Goal: Check status: Check status

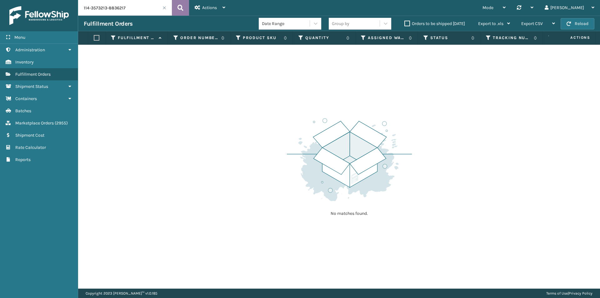
click at [176, 7] on button at bounding box center [180, 8] width 17 height 16
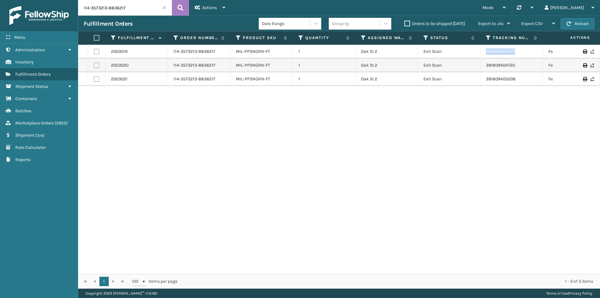
drag, startPoint x: 524, startPoint y: 54, endPoint x: 484, endPoint y: 54, distance: 40.0
click at [484, 54] on td "391809404877" at bounding box center [511, 52] width 62 height 14
copy link "391809404877"
drag, startPoint x: 527, startPoint y: 67, endPoint x: 480, endPoint y: 66, distance: 46.9
click at [480, 66] on td "391809404720" at bounding box center [511, 65] width 62 height 14
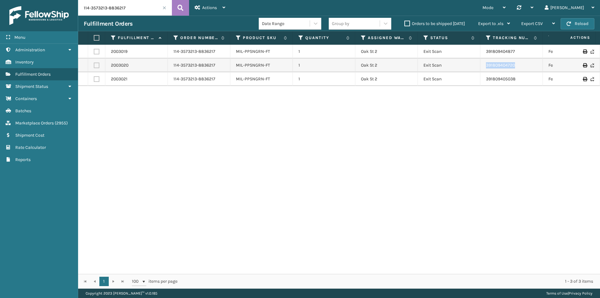
copy link "391809404720"
click at [125, 10] on input "114-3573213-8836217" at bounding box center [125, 8] width 94 height 16
paste input "1-0877272-7360212"
type input "111-0877272-7360212"
click at [174, 7] on button at bounding box center [180, 8] width 17 height 16
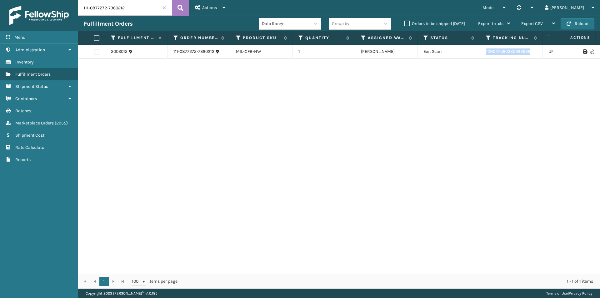
drag, startPoint x: 513, startPoint y: 53, endPoint x: 471, endPoint y: 53, distance: 42.2
click at [471, 53] on tr "2003012 111-0877272-7360212 MIL-CFB-NW 1 [PERSON_NAME] Exit Scan 1ZH0R706033099…" at bounding box center [427, 52] width 699 height 14
copy tr "1ZH0R7060330993936"
